Goal: Browse casually

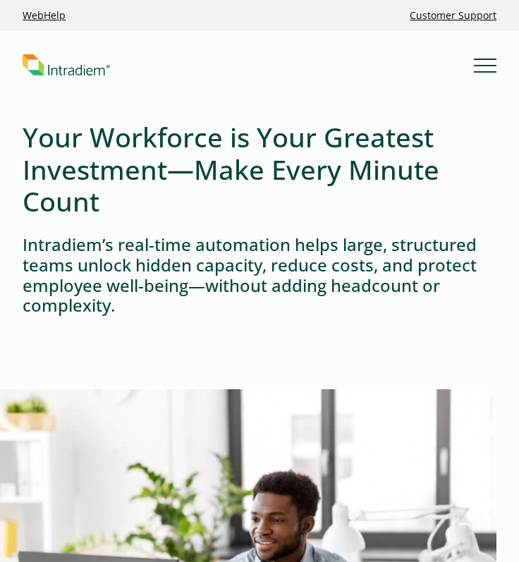
click at [413, 305] on h4 "Intradiem’s real-time automation helps large, structured teams unlock hidden ca…" at bounding box center [260, 275] width 474 height 81
click at [419, 63] on link "Link to homepage of Intradiem" at bounding box center [248, 65] width 451 height 22
